Goal: Task Accomplishment & Management: Use online tool/utility

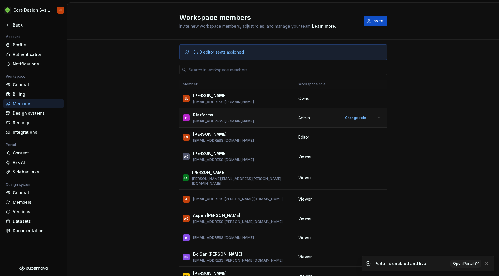
scroll to position [159, 0]
click at [24, 86] on div "General" at bounding box center [37, 85] width 48 height 6
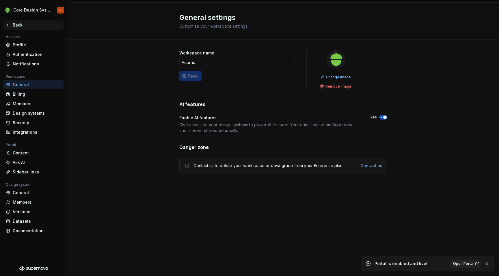
click at [16, 25] on div "Back" at bounding box center [37, 25] width 48 height 6
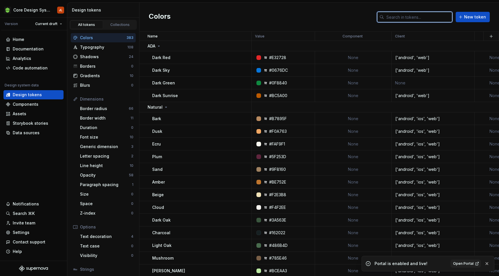
click at [400, 15] on input "text" at bounding box center [418, 17] width 68 height 10
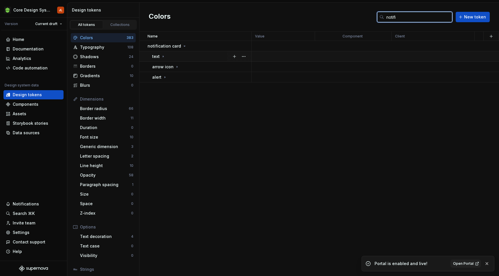
type input "notifi"
click at [163, 55] on icon at bounding box center [163, 56] width 5 height 5
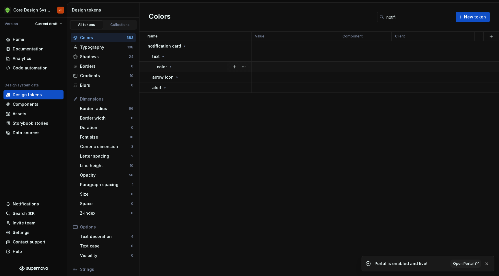
click at [169, 67] on icon at bounding box center [170, 67] width 5 height 5
click at [173, 102] on div "arrow icon" at bounding box center [165, 103] width 27 height 6
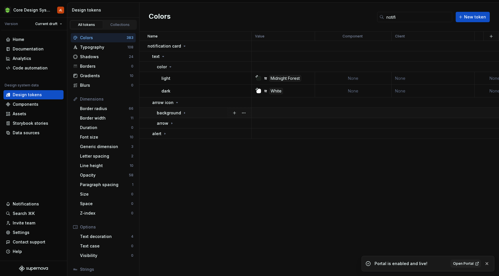
click at [178, 114] on p "background" at bounding box center [169, 113] width 24 height 6
click at [175, 124] on icon at bounding box center [175, 123] width 5 height 5
click at [171, 144] on div "arrow" at bounding box center [165, 147] width 17 height 6
click at [171, 155] on div "color" at bounding box center [169, 157] width 16 height 6
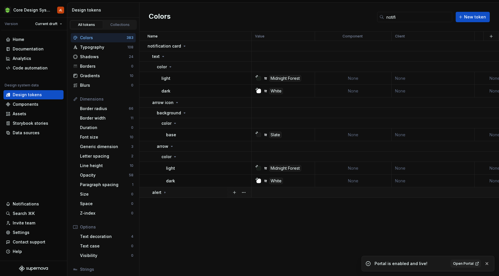
click at [171, 192] on div "alert" at bounding box center [201, 193] width 99 height 6
click at [171, 204] on p "background" at bounding box center [169, 203] width 24 height 6
click at [171, 213] on div "color" at bounding box center [169, 214] width 16 height 6
click at [172, 236] on div "icon" at bounding box center [204, 237] width 94 height 6
click at [172, 245] on div "color" at bounding box center [169, 247] width 16 height 6
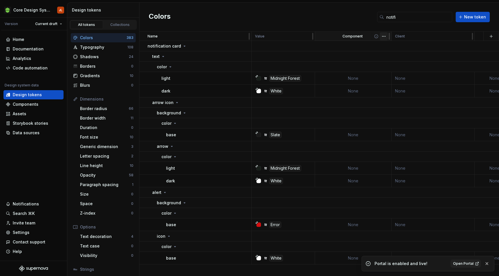
click at [383, 38] on html "Core Design System JL Version Current draft Home Documentation Analytics Code a…" at bounding box center [249, 138] width 499 height 276
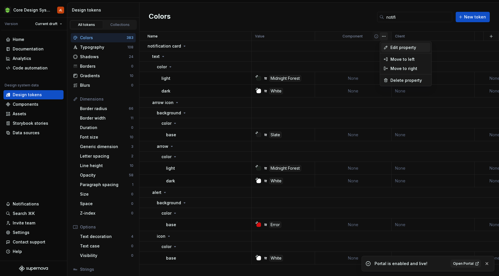
click at [394, 45] on span "Edit property" at bounding box center [409, 48] width 38 height 6
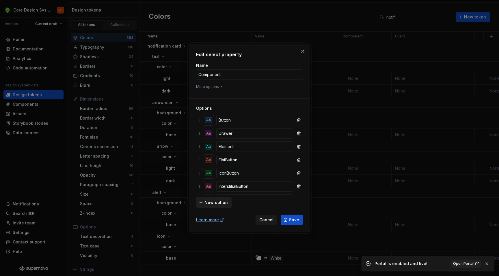
click at [225, 203] on span "New option" at bounding box center [215, 203] width 23 height 6
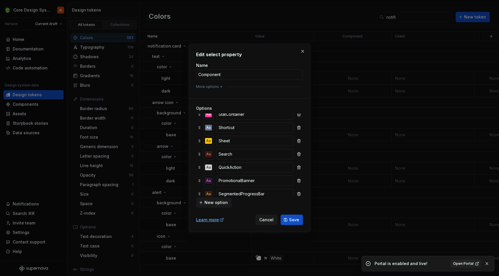
scroll to position [636, 0]
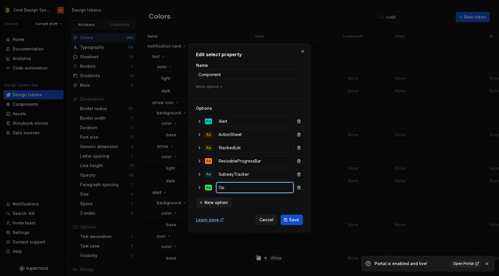
type input "O"
type input "NotificationCard"
click at [295, 222] on span "Save" at bounding box center [294, 220] width 10 height 6
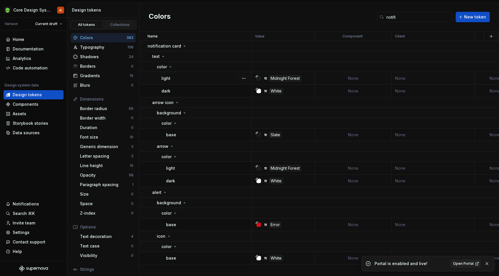
click at [361, 76] on td "None" at bounding box center [353, 78] width 76 height 13
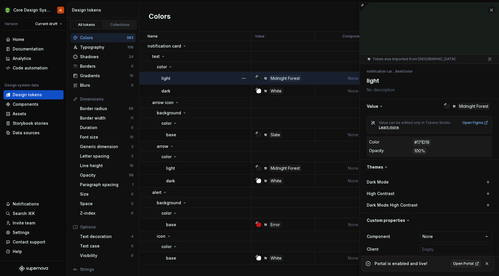
type textarea "*"
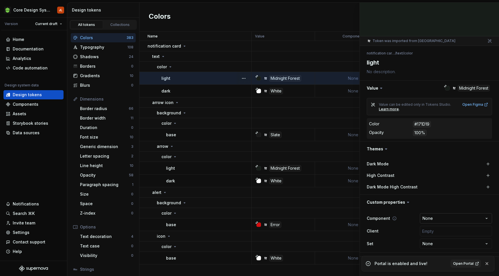
click at [453, 217] on html "Core Design System JL Version Current draft Home Documentation Analytics Code a…" at bounding box center [249, 138] width 499 height 276
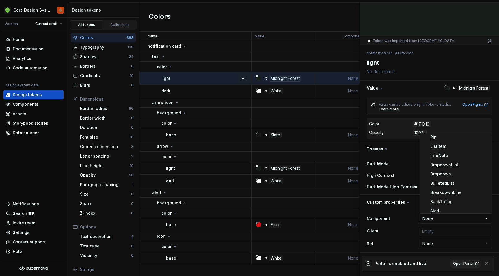
scroll to position [429, 0]
select select "**********"
type textarea "*"
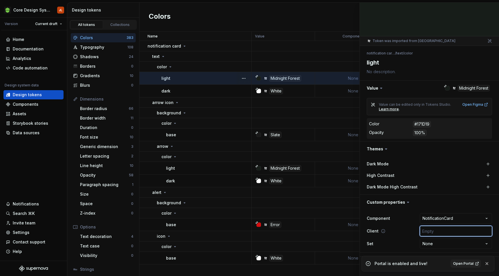
click at [449, 230] on input "text" at bounding box center [456, 231] width 72 height 10
type input "['android', 'ios', 'web']"
click at [487, 264] on button "button" at bounding box center [487, 264] width 8 height 8
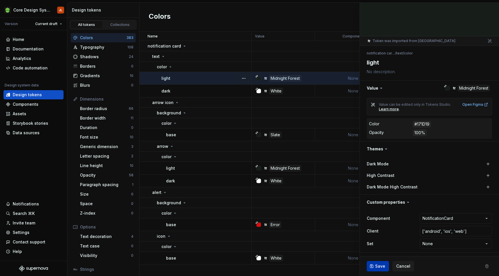
click at [380, 266] on span "Save" at bounding box center [380, 267] width 10 height 6
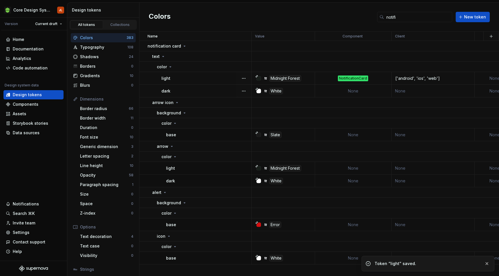
click at [358, 92] on td "None" at bounding box center [353, 91] width 76 height 13
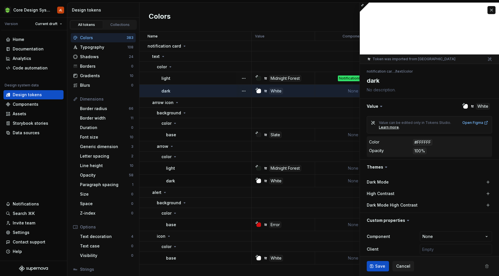
type textarea "*"
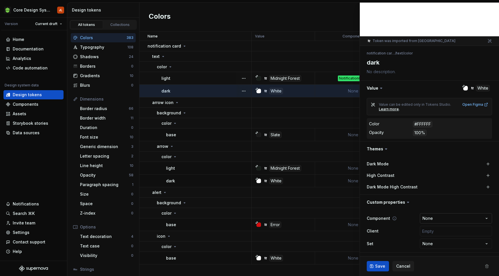
click at [464, 218] on html "Core Design System JL Version Current draft Home Documentation Analytics Code a…" at bounding box center [249, 138] width 499 height 276
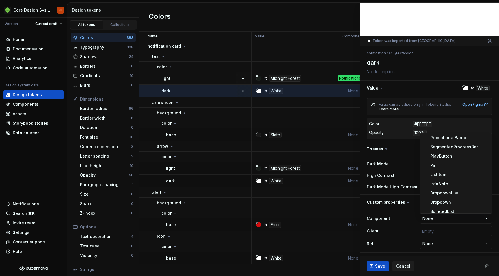
scroll to position [429, 0]
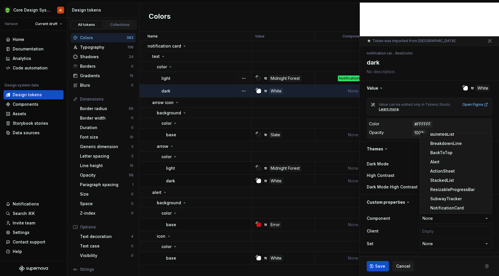
select select "**********"
type textarea "*"
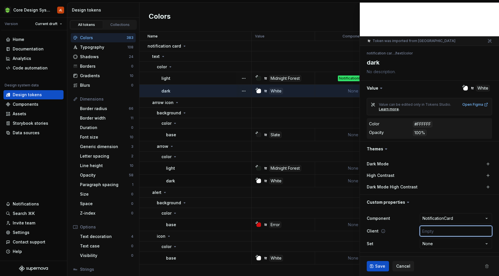
click at [448, 229] on input "text" at bounding box center [456, 231] width 72 height 10
type input "['android', 'ios', 'web']"
click at [377, 269] on span "Save" at bounding box center [380, 267] width 10 height 6
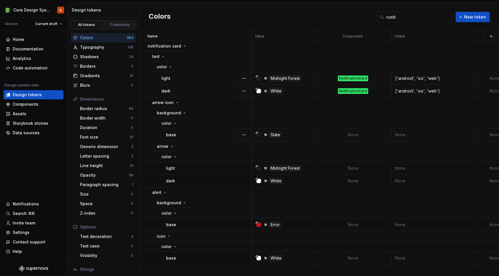
click at [353, 136] on td "None" at bounding box center [353, 135] width 76 height 13
type textarea "*"
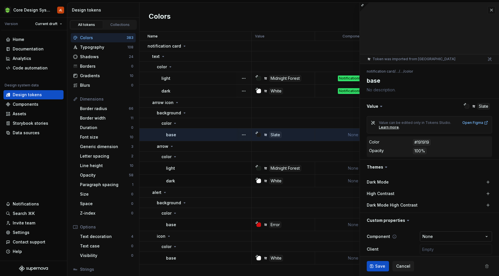
click at [453, 236] on html "Core Design System JL Version Current draft Home Documentation Analytics Code a…" at bounding box center [249, 138] width 499 height 276
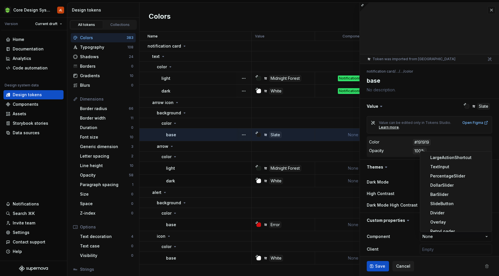
scroll to position [429, 0]
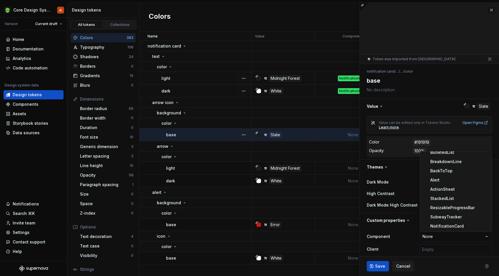
select select "**********"
type textarea "*"
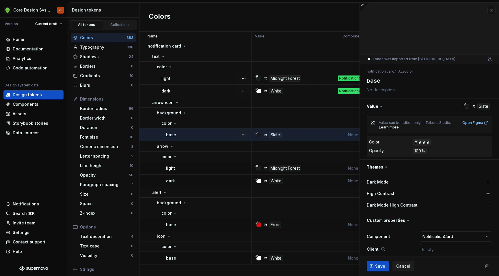
click at [450, 249] on input "text" at bounding box center [456, 249] width 72 height 10
type input "['android', 'ios', 'web']"
click at [376, 265] on span "Save" at bounding box center [380, 267] width 10 height 6
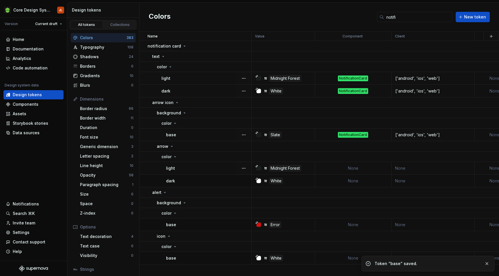
click at [340, 167] on td "None" at bounding box center [353, 168] width 76 height 13
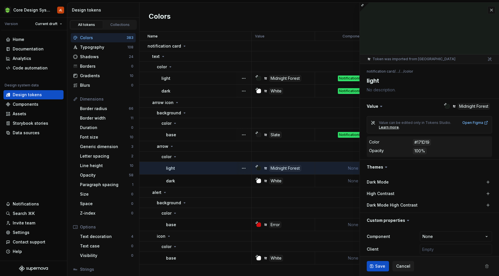
type textarea "*"
click at [448, 238] on html "Core Design System JL Version Current draft Home Documentation Analytics Code a…" at bounding box center [249, 138] width 499 height 276
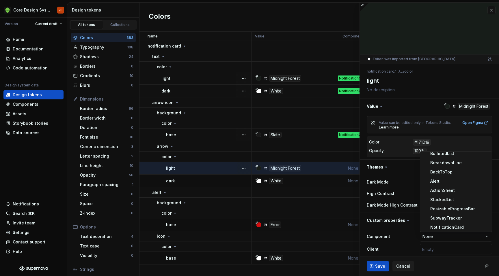
scroll to position [429, 0]
select select "**********"
type textarea "*"
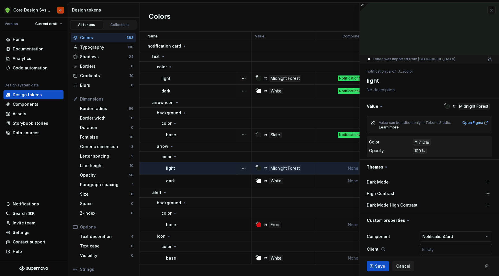
click at [453, 246] on input "text" at bounding box center [456, 249] width 72 height 10
type input "['android', 'ios', 'web']"
click at [377, 265] on span "Save" at bounding box center [380, 267] width 10 height 6
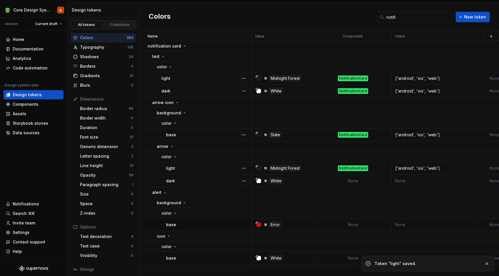
click at [379, 182] on td "None" at bounding box center [353, 181] width 76 height 13
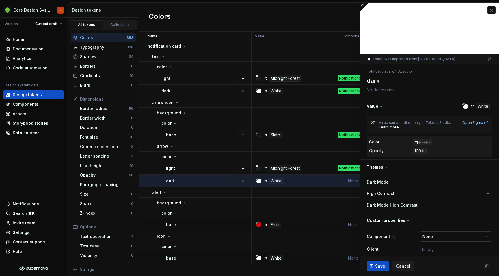
click at [439, 237] on html "Core Design System JL Version Current draft Home Documentation Analytics Code a…" at bounding box center [249, 138] width 499 height 276
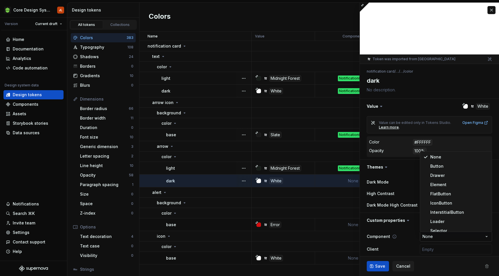
type textarea "*"
select select "**********"
type textarea "*"
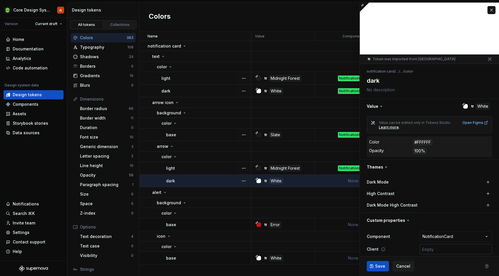
click at [449, 248] on input "text" at bounding box center [456, 249] width 72 height 10
type input "['android', 'ios', 'web']"
click at [381, 265] on span "Save" at bounding box center [380, 267] width 10 height 6
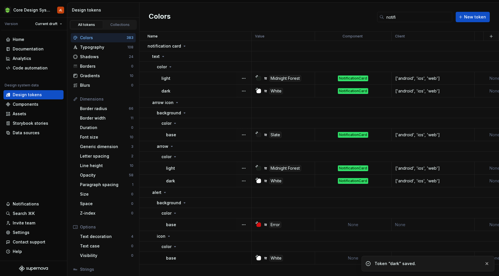
click at [373, 223] on td "None" at bounding box center [353, 225] width 76 height 13
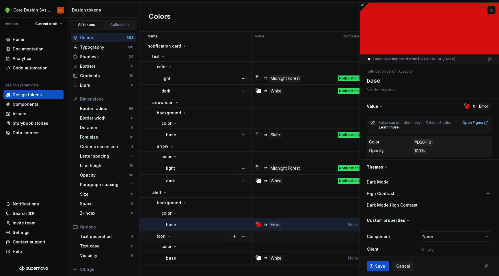
type textarea "*"
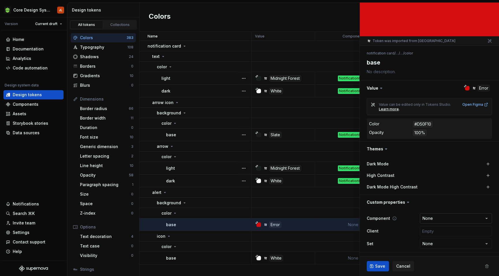
click at [450, 216] on html "Core Design System JL Version Current draft Home Documentation Analytics Code a…" at bounding box center [249, 138] width 499 height 276
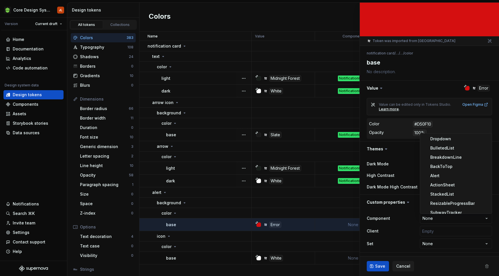
scroll to position [429, 0]
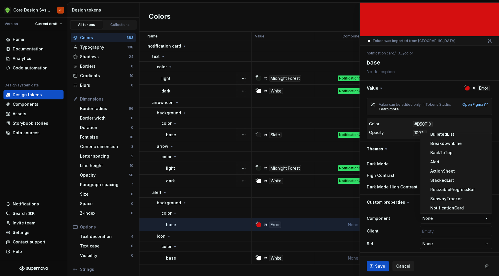
select select "**********"
type textarea "*"
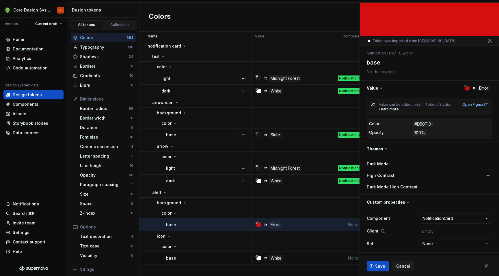
click at [453, 232] on input "text" at bounding box center [456, 231] width 72 height 10
type input "['android', 'ios', 'web']"
click at [378, 264] on span "Save" at bounding box center [380, 267] width 10 height 6
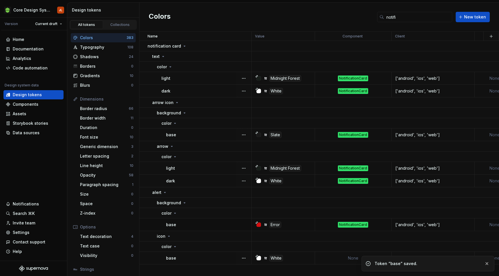
click at [341, 259] on td "None" at bounding box center [353, 258] width 76 height 13
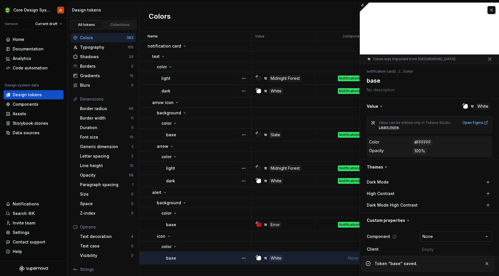
click at [454, 237] on html "Core Design System JL Version Current draft Home Documentation Analytics Code a…" at bounding box center [249, 138] width 499 height 276
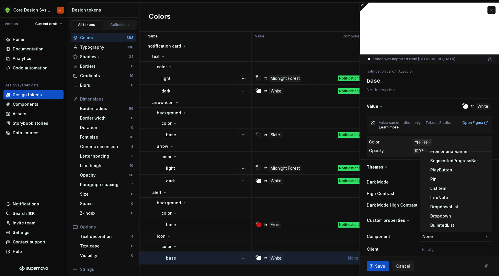
type textarea "*"
select select "**********"
type textarea "*"
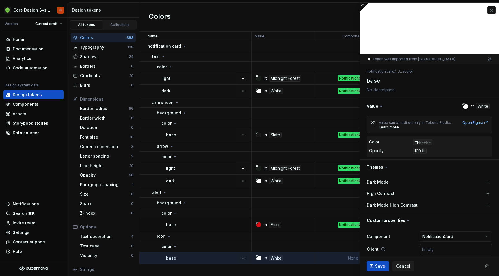
click at [453, 248] on input "text" at bounding box center [456, 249] width 72 height 10
type input "['android', 'ios', 'web']"
click at [376, 265] on span "Save" at bounding box center [380, 267] width 10 height 6
type textarea "*"
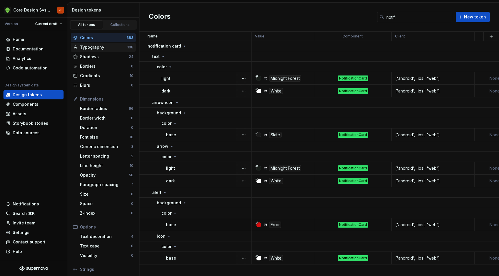
click at [101, 46] on div "Typography" at bounding box center [103, 47] width 47 height 6
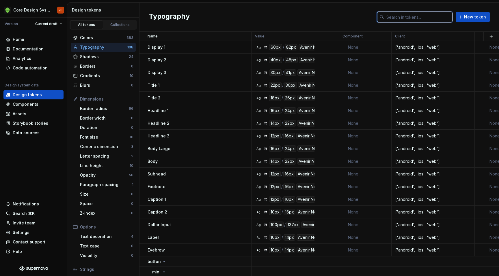
click at [403, 15] on input "text" at bounding box center [418, 17] width 68 height 10
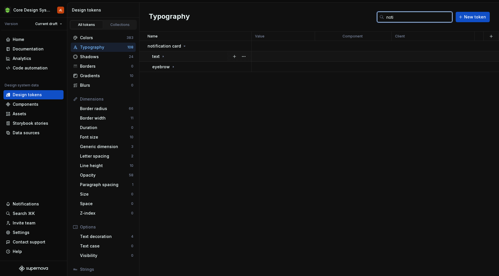
type input "noti"
click at [161, 56] on icon at bounding box center [163, 56] width 5 height 5
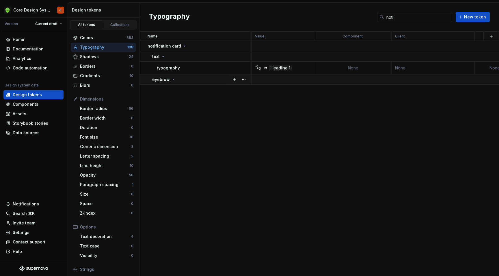
click at [173, 79] on icon at bounding box center [173, 79] width 1 height 1
click at [402, 68] on td "None" at bounding box center [432, 68] width 83 height 13
type textarea "*"
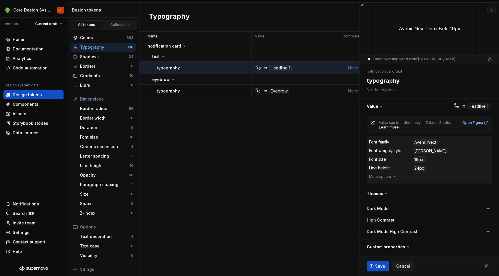
scroll to position [45, 0]
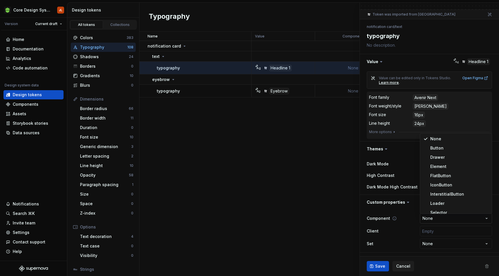
click at [442, 221] on html "Core Design System JL Version Current draft Home Documentation Analytics Code a…" at bounding box center [249, 138] width 499 height 276
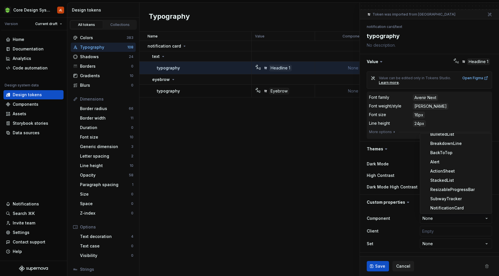
select select "**********"
type textarea "*"
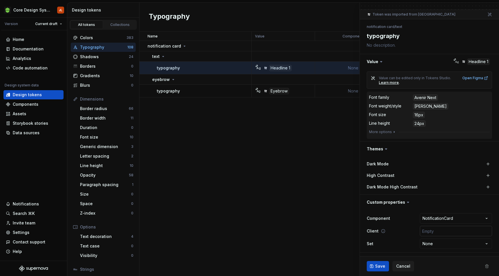
click at [448, 229] on input "text" at bounding box center [456, 231] width 72 height 10
type input "['android', 'ios', 'web']"
click at [381, 268] on span "Save" at bounding box center [380, 267] width 10 height 6
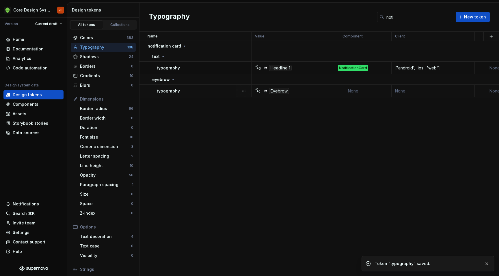
click at [352, 94] on td "None" at bounding box center [353, 91] width 76 height 13
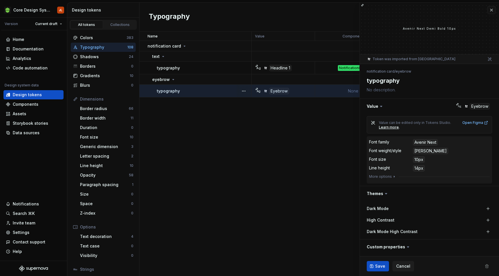
type textarea "*"
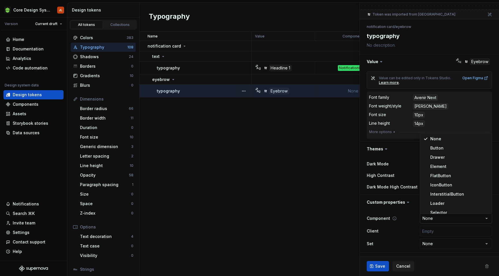
click at [447, 220] on html "Core Design System JL Version Current draft Home Documentation Analytics Code a…" at bounding box center [249, 138] width 499 height 276
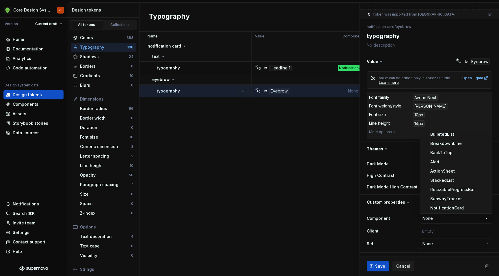
select select "**********"
type textarea "*"
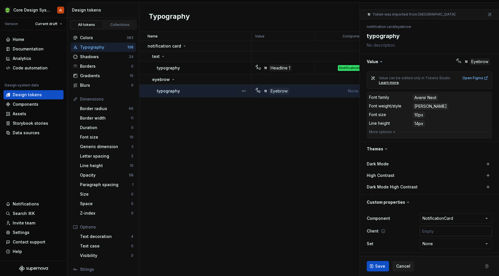
click at [451, 230] on input "text" at bounding box center [456, 231] width 72 height 10
type input "['android', 'ios', 'web']"
click at [377, 266] on span "Save" at bounding box center [380, 267] width 10 height 6
type textarea "*"
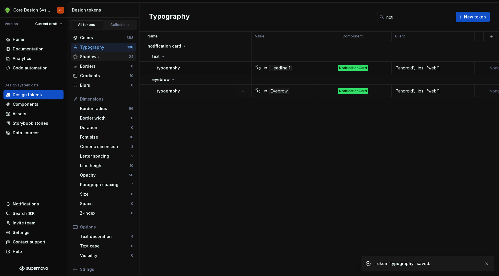
click at [106, 57] on div "Shadows" at bounding box center [104, 57] width 49 height 6
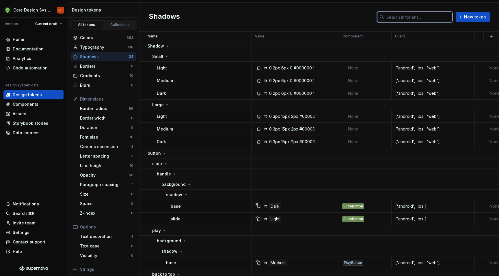
click at [402, 15] on input "text" at bounding box center [418, 17] width 68 height 10
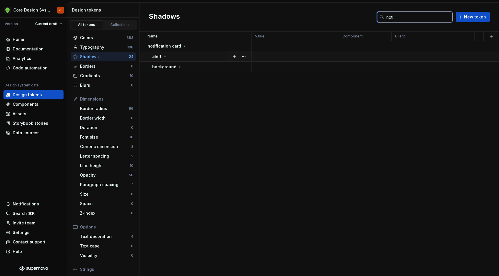
type input "noti"
click at [163, 55] on icon at bounding box center [164, 56] width 5 height 5
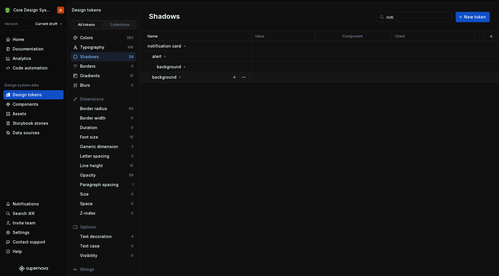
click at [177, 78] on icon at bounding box center [179, 77] width 5 height 5
click at [182, 66] on icon at bounding box center [184, 67] width 5 height 5
click at [177, 99] on icon at bounding box center [176, 98] width 5 height 5
click at [179, 76] on icon at bounding box center [181, 77] width 5 height 5
click at [392, 91] on td "None" at bounding box center [432, 89] width 83 height 13
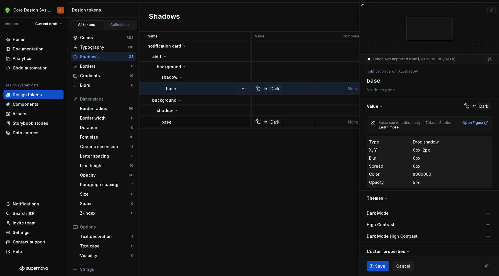
type textarea "*"
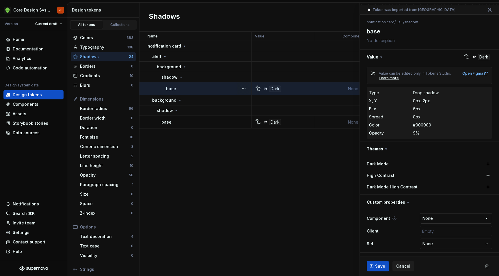
click at [436, 219] on html "Core Design System JL Version Current draft Home Documentation Analytics Code a…" at bounding box center [249, 138] width 499 height 276
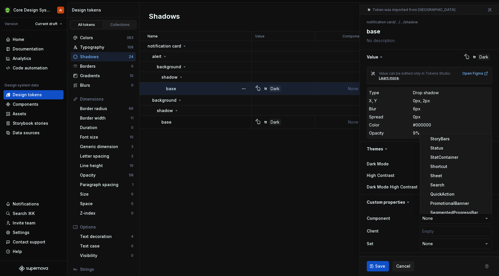
scroll to position [429, 0]
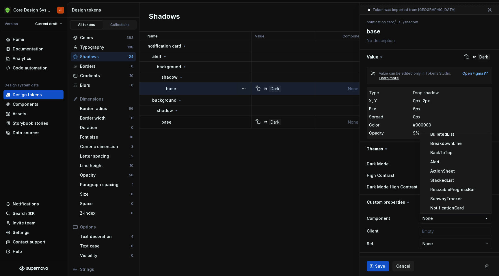
select select "**********"
type textarea "*"
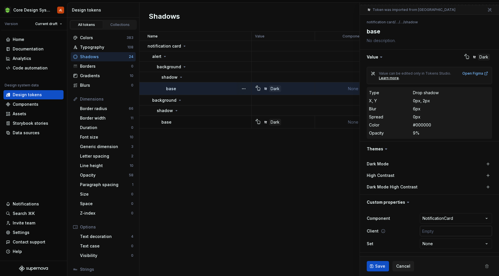
click at [445, 227] on input "text" at bounding box center [456, 231] width 72 height 10
type input "['android', 'ios', 'web']"
click at [377, 265] on span "Save" at bounding box center [380, 267] width 10 height 6
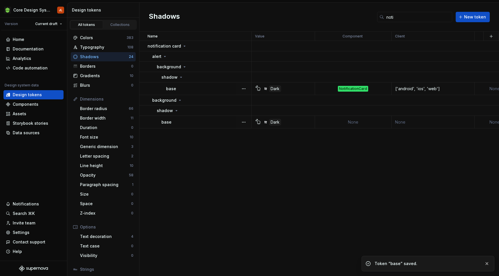
click at [353, 121] on td "None" at bounding box center [353, 122] width 76 height 13
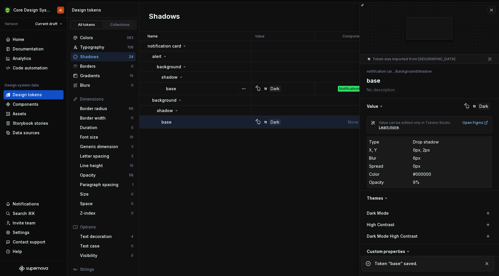
scroll to position [49, 0]
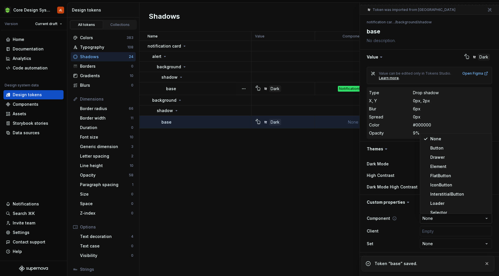
click at [449, 219] on html "Core Design System JL Version Current draft Home Documentation Analytics Code a…" at bounding box center [249, 138] width 499 height 276
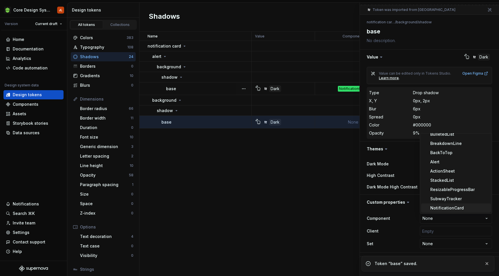
type textarea "*"
select select "**********"
type textarea "*"
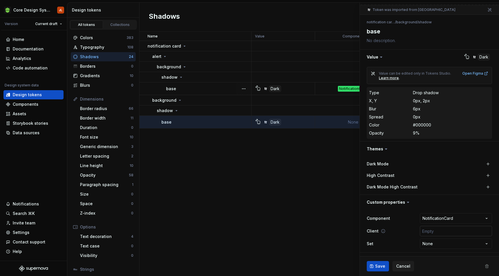
click at [449, 229] on input "text" at bounding box center [456, 231] width 72 height 10
type input "['android', 'ios', 'web']"
click at [378, 267] on span "Save" at bounding box center [380, 267] width 10 height 6
type textarea "*"
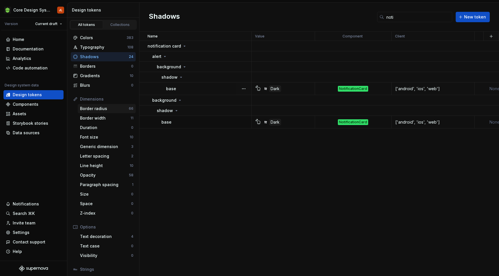
click at [111, 110] on div "Border radius" at bounding box center [104, 109] width 49 height 6
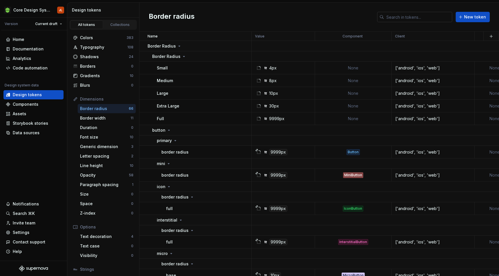
click at [411, 18] on input "text" at bounding box center [418, 17] width 68 height 10
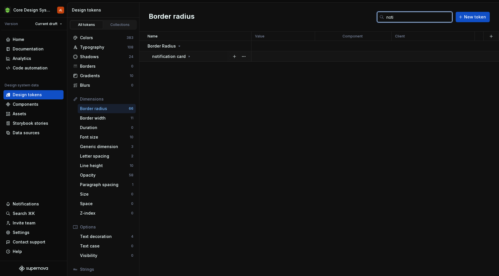
type input "noti"
click at [187, 56] on icon at bounding box center [189, 56] width 5 height 5
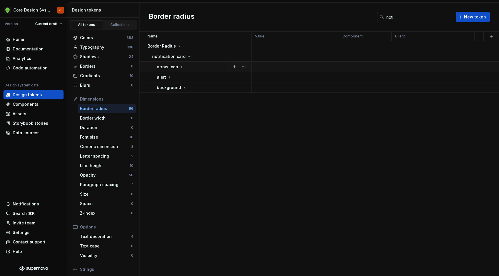
click at [181, 68] on icon at bounding box center [181, 67] width 5 height 5
click at [177, 79] on p "background" at bounding box center [173, 77] width 24 height 6
click at [169, 100] on icon at bounding box center [169, 100] width 1 height 1
click at [172, 110] on p "background" at bounding box center [173, 111] width 24 height 6
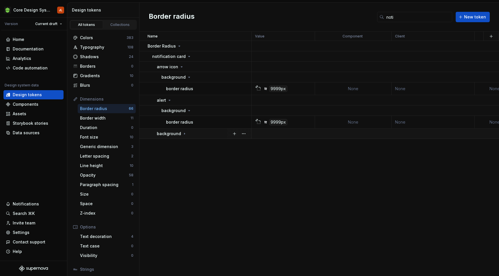
click at [177, 132] on p "background" at bounding box center [169, 134] width 24 height 6
click at [178, 143] on p "border radius" at bounding box center [174, 144] width 27 height 6
click at [297, 87] on div "9999px" at bounding box center [284, 89] width 59 height 6
type textarea "*"
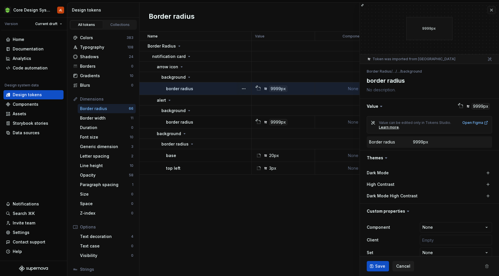
scroll to position [9, 0]
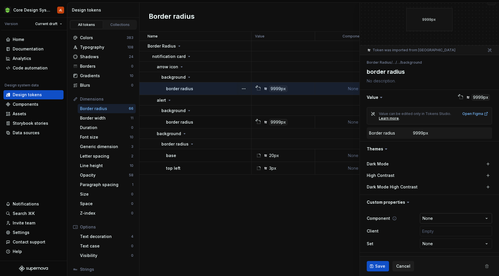
click at [474, 219] on html "Core Design System JL Version Current draft Home Documentation Analytics Code a…" at bounding box center [249, 138] width 499 height 276
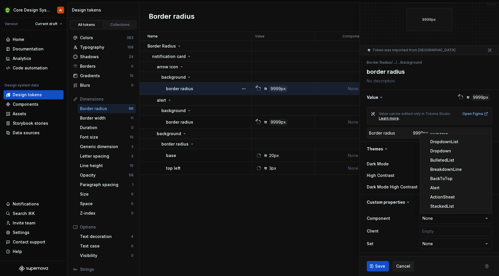
scroll to position [429, 0]
select select "**********"
type textarea "*"
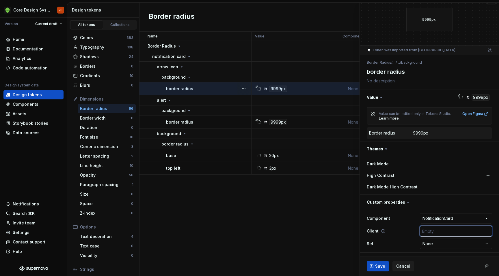
click at [459, 230] on input "text" at bounding box center [456, 231] width 72 height 10
type input "['android', 'ios', 'web']"
click at [382, 265] on span "Save" at bounding box center [380, 267] width 10 height 6
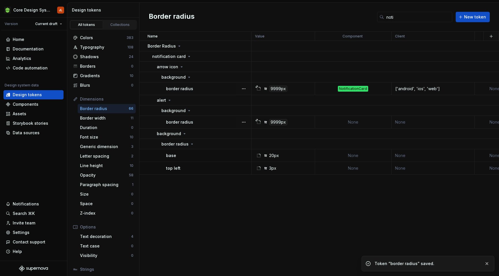
click at [394, 119] on td "None" at bounding box center [432, 122] width 83 height 13
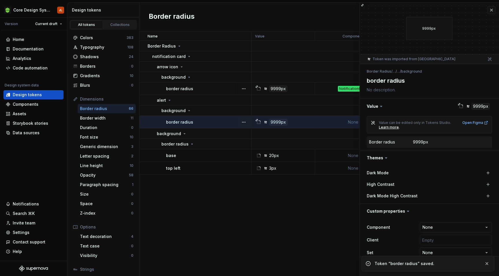
scroll to position [9, 0]
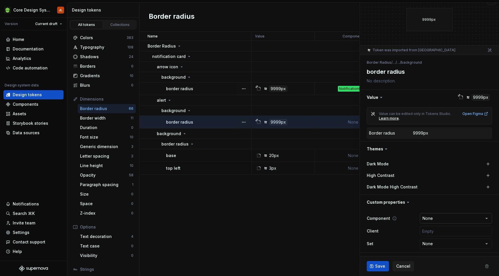
click at [459, 218] on html "Core Design System JL Version Current draft Home Documentation Analytics Code a…" at bounding box center [249, 138] width 499 height 276
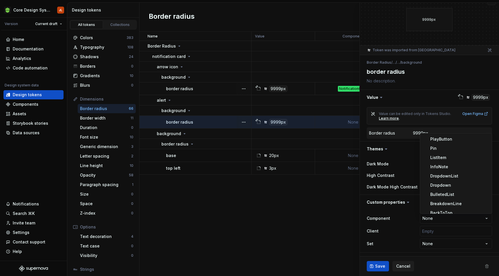
scroll to position [429, 0]
type textarea "*"
select select "**********"
type textarea "*"
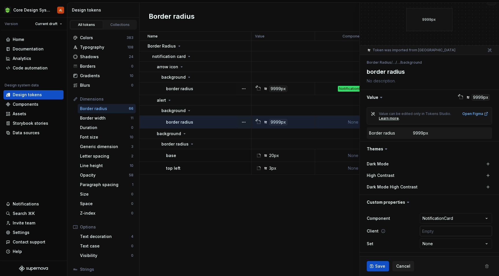
click at [456, 229] on input "text" at bounding box center [456, 231] width 72 height 10
type input "['android', 'ios', 'web']"
click at [376, 266] on span "Save" at bounding box center [380, 267] width 10 height 6
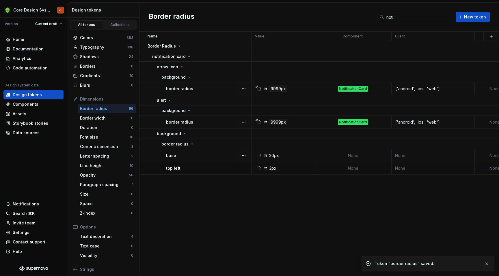
click at [353, 157] on td "None" at bounding box center [353, 155] width 76 height 13
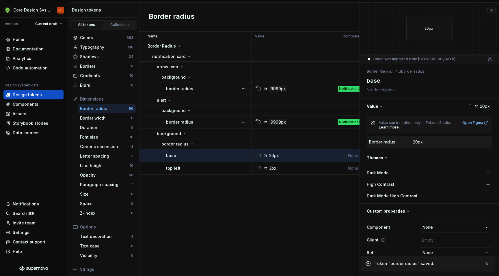
scroll to position [9, 0]
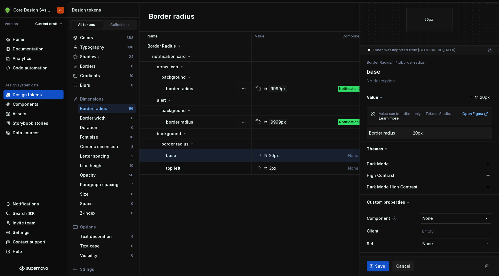
type textarea "*"
click at [464, 220] on html "Core Design System JL Version Current draft Home Documentation Analytics Code a…" at bounding box center [249, 138] width 499 height 276
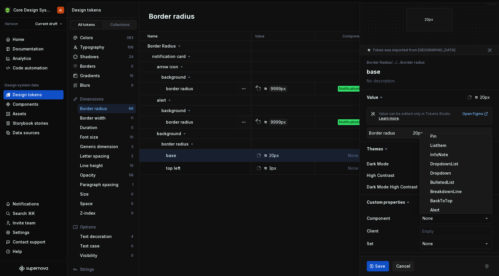
scroll to position [429, 0]
select select "**********"
type textarea "*"
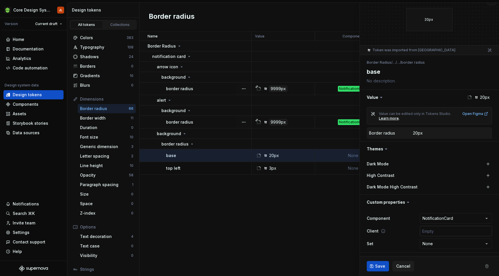
click at [448, 230] on input "text" at bounding box center [456, 231] width 72 height 10
type input "['android', 'ios', 'web']"
click at [379, 265] on span "Save" at bounding box center [380, 267] width 10 height 6
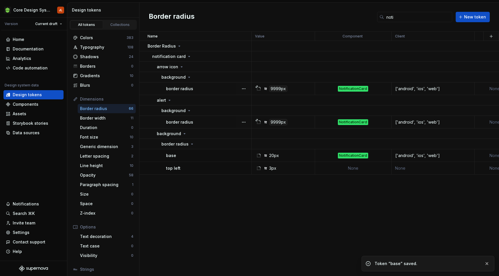
click at [355, 169] on td "None" at bounding box center [353, 168] width 76 height 13
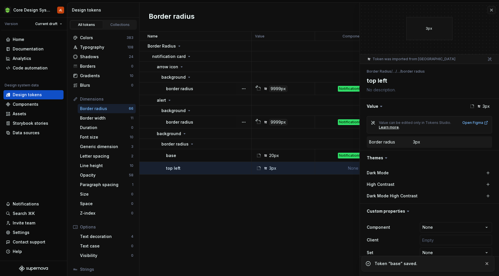
scroll to position [9, 0]
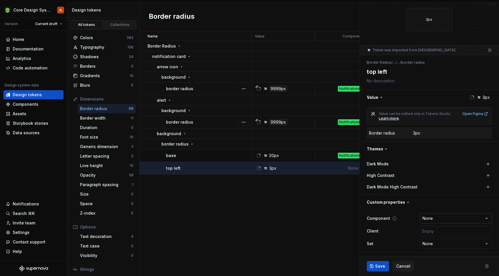
type textarea "*"
click at [443, 216] on html "Core Design System JL Version Current draft Home Documentation Analytics Code a…" at bounding box center [249, 138] width 499 height 276
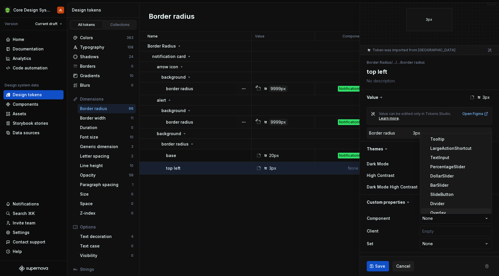
scroll to position [429, 0]
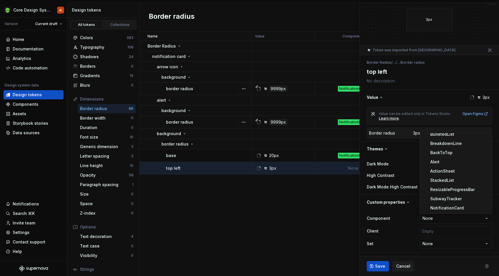
select select "**********"
type textarea "*"
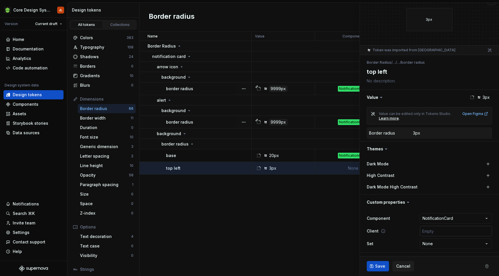
click at [446, 230] on input "text" at bounding box center [456, 231] width 72 height 10
type input "['android', 'ios', 'web']"
click at [379, 266] on span "Save" at bounding box center [380, 267] width 10 height 6
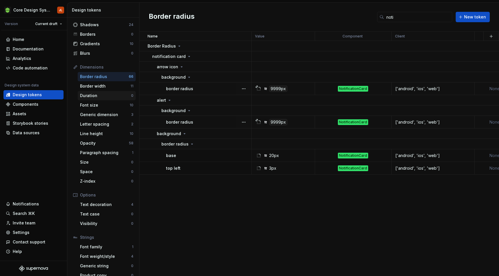
scroll to position [40, 0]
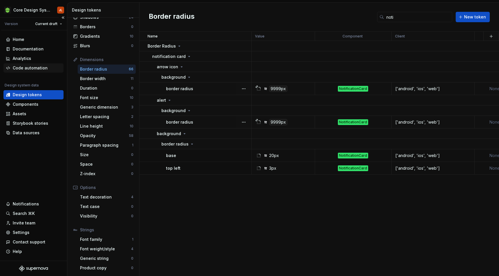
click at [29, 69] on div "Code automation" at bounding box center [30, 68] width 35 height 6
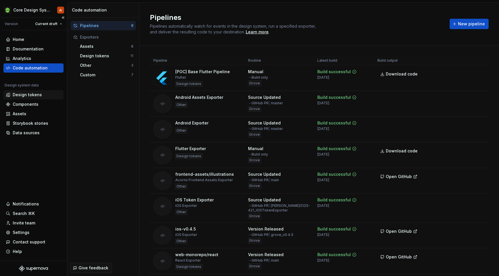
click at [31, 94] on div "Design tokens" at bounding box center [27, 95] width 29 height 6
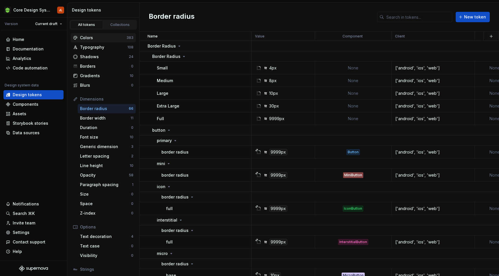
click at [98, 40] on div "Colors" at bounding box center [103, 38] width 46 height 6
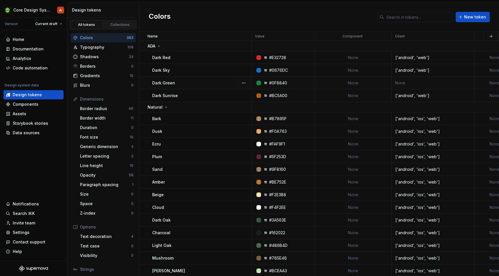
click at [408, 82] on td "None" at bounding box center [432, 83] width 83 height 13
type textarea "*"
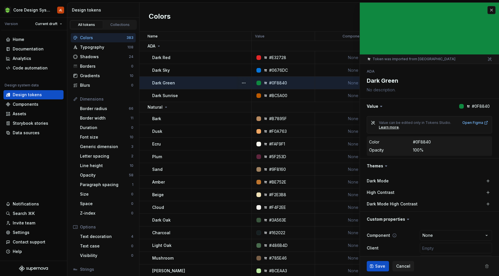
scroll to position [17, 0]
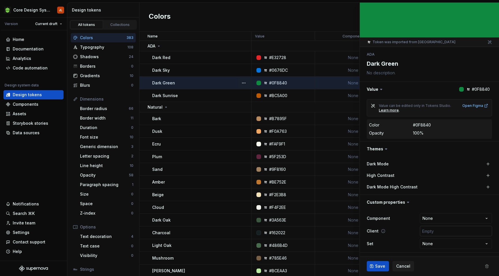
click at [445, 231] on input "text" at bounding box center [456, 231] width 72 height 10
type input "['android', 'web']"
click at [382, 269] on span "Save" at bounding box center [380, 267] width 10 height 6
type textarea "*"
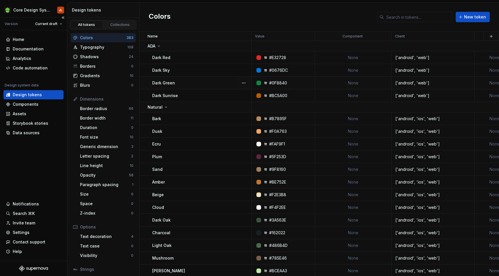
click at [38, 73] on div "Home Documentation Analytics Code automation Design system data Design tokens C…" at bounding box center [33, 86] width 60 height 103
click at [40, 68] on div "Code automation" at bounding box center [30, 68] width 35 height 6
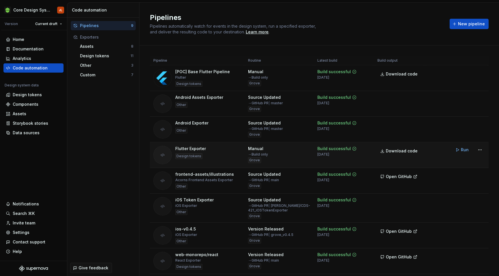
scroll to position [45, 0]
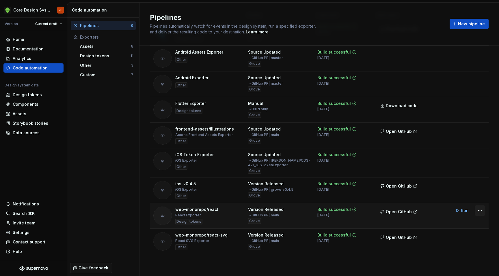
click at [480, 211] on html "Core Design System JL Version Current draft Home Documentation Analytics Code a…" at bounding box center [249, 138] width 499 height 276
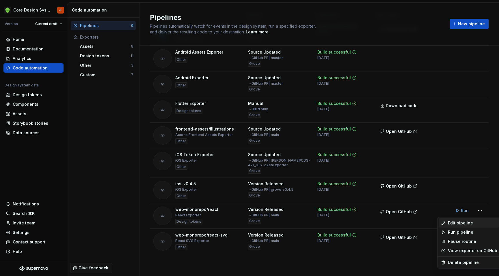
click at [467, 225] on div "Edit pipeline" at bounding box center [472, 223] width 49 height 6
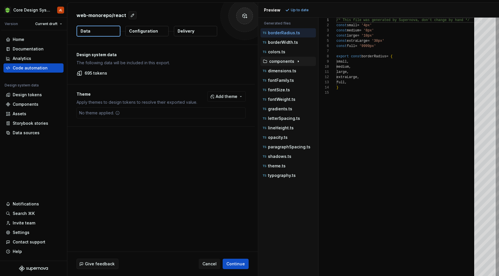
click at [283, 63] on p "components" at bounding box center [281, 61] width 25 height 5
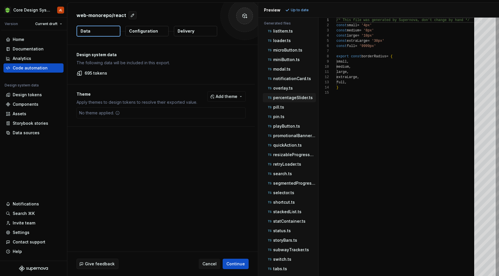
scroll to position [217, 0]
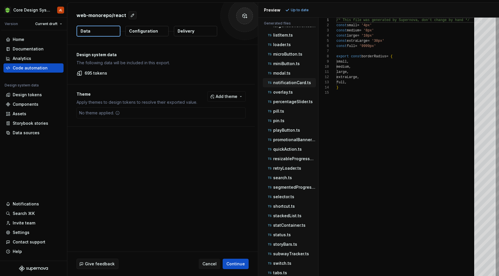
click at [291, 82] on p "notificationCard.ts" at bounding box center [292, 83] width 38 height 5
type textarea "**********"
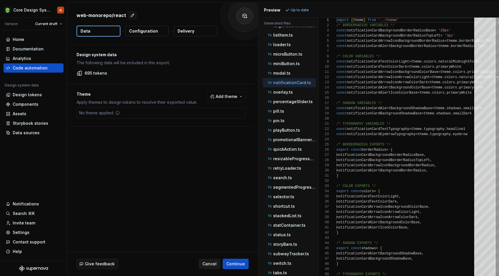
click at [214, 263] on span "Cancel" at bounding box center [209, 264] width 14 height 6
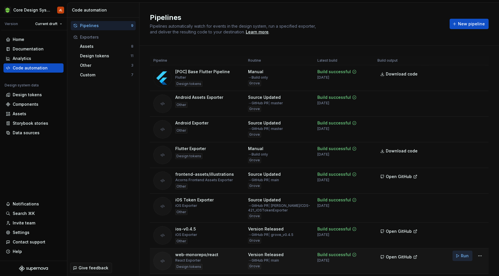
click at [463, 256] on span "Run" at bounding box center [465, 256] width 8 height 6
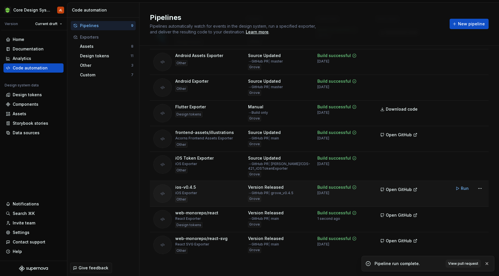
scroll to position [42, 0]
click at [412, 214] on button "Open GitHub" at bounding box center [398, 215] width 43 height 10
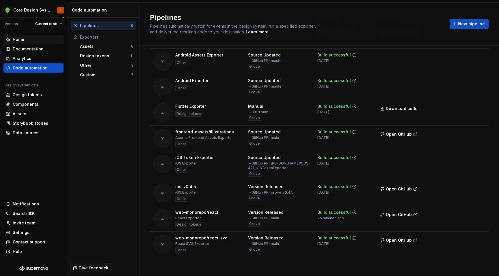
click at [17, 40] on div "Home" at bounding box center [19, 40] width 12 height 6
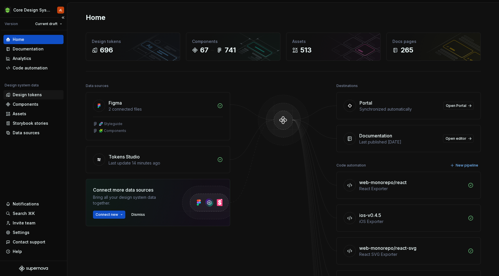
click at [20, 94] on div "Design tokens" at bounding box center [27, 95] width 29 height 6
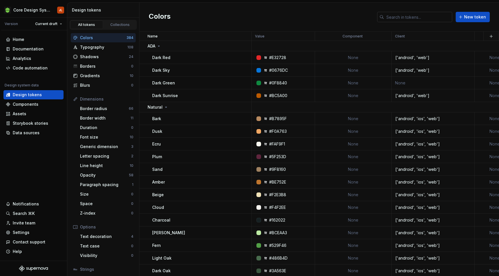
click at [417, 19] on input "text" at bounding box center [418, 17] width 68 height 10
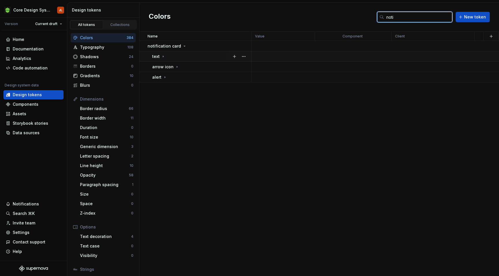
type input "noti"
click at [163, 55] on icon at bounding box center [163, 56] width 5 height 5
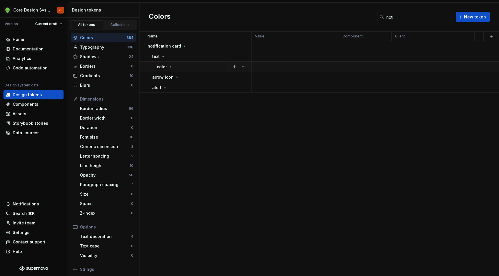
click at [165, 67] on p "color" at bounding box center [162, 67] width 10 height 6
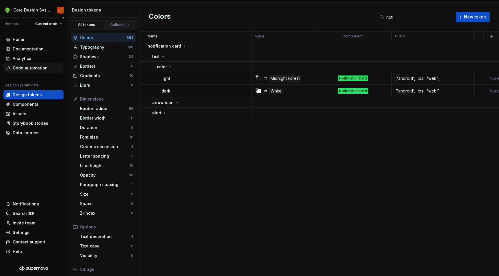
click at [31, 68] on div "Code automation" at bounding box center [30, 68] width 35 height 6
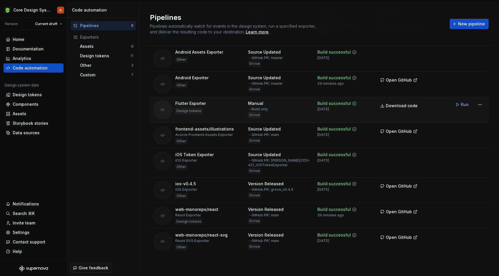
scroll to position [44, 0]
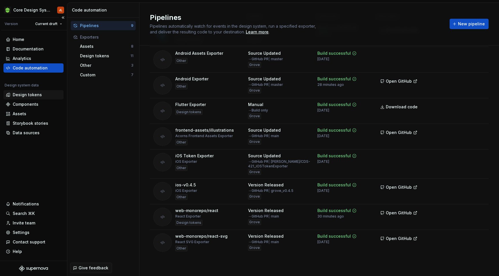
click at [30, 95] on div "Design tokens" at bounding box center [27, 95] width 29 height 6
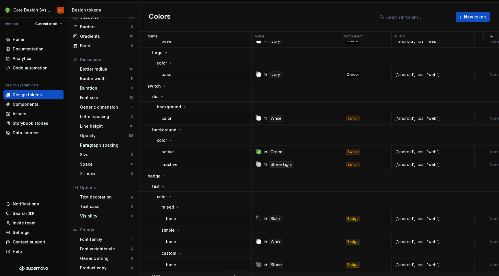
scroll to position [38, 0]
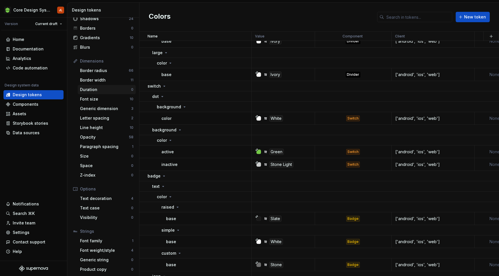
click at [90, 91] on div "Duration" at bounding box center [105, 90] width 51 height 6
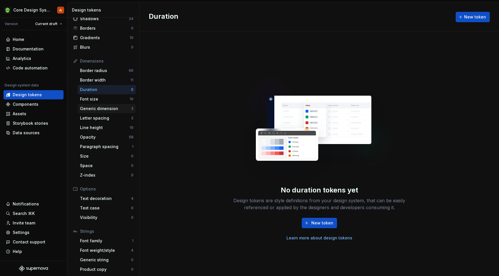
click at [102, 109] on div "Generic dimension" at bounding box center [105, 109] width 51 height 6
